Goal: Use online tool/utility: Utilize a website feature to perform a specific function

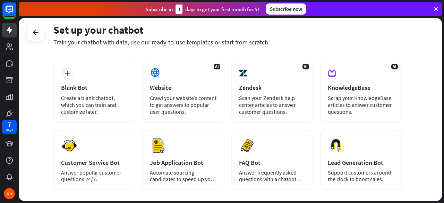
scroll to position [31, 0]
click at [161, 79] on div "AI Website Crawl your website’s content to get answers to popular user question…" at bounding box center [183, 91] width 82 height 63
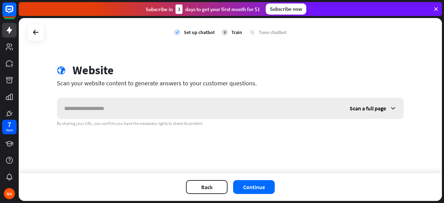
click at [179, 109] on input "text" at bounding box center [200, 108] width 286 height 21
click at [379, 112] on div "Scan a full page" at bounding box center [373, 108] width 61 height 21
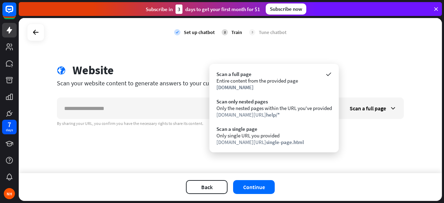
click at [345, 151] on div "check Set up chatbot 2 Train 3 Tune chatbot globe Website Scan your website con…" at bounding box center [230, 95] width 423 height 155
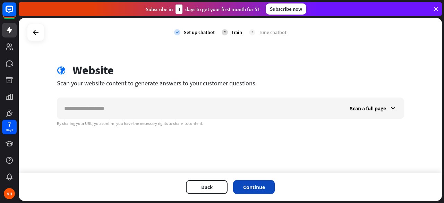
click at [274, 191] on button "Continue" at bounding box center [254, 187] width 42 height 14
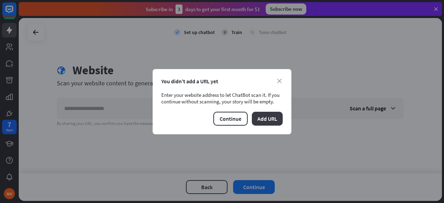
click at [274, 117] on button "Add URL" at bounding box center [267, 119] width 31 height 14
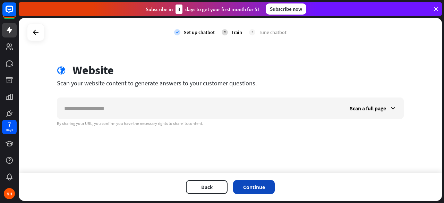
click at [268, 185] on button "Continue" at bounding box center [254, 187] width 42 height 14
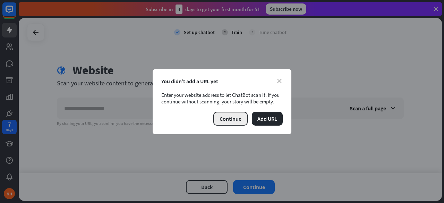
click at [232, 119] on button "Continue" at bounding box center [230, 119] width 34 height 14
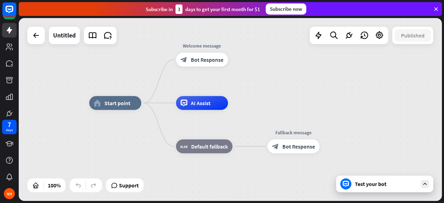
click at [375, 185] on div "Test your bot" at bounding box center [386, 184] width 62 height 7
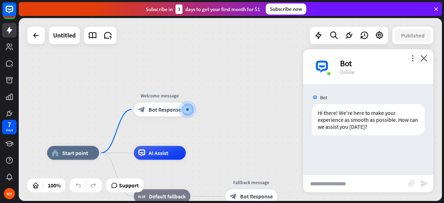
click at [424, 59] on icon "close" at bounding box center [424, 58] width 7 height 7
